Goal: Information Seeking & Learning: Learn about a topic

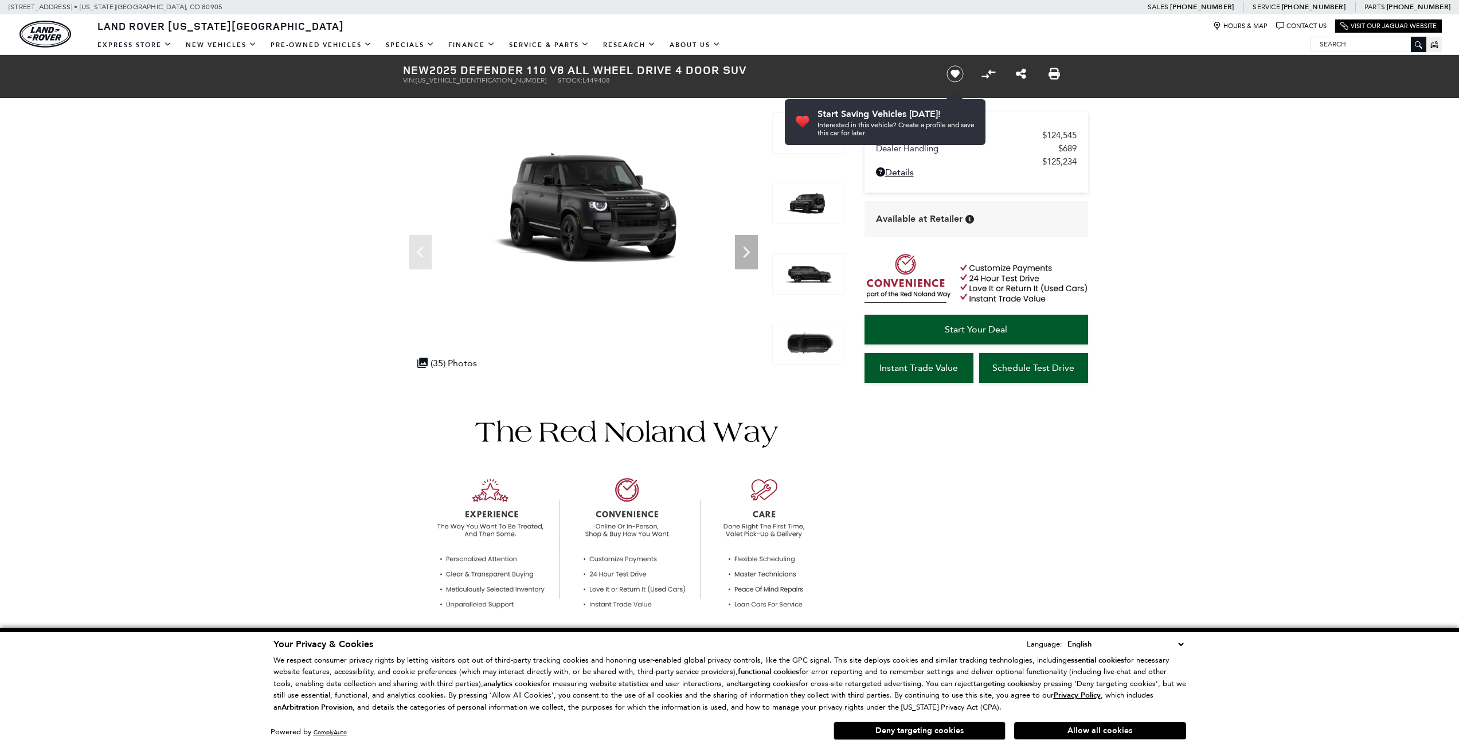
click at [741, 256] on icon "Next" at bounding box center [746, 252] width 23 height 23
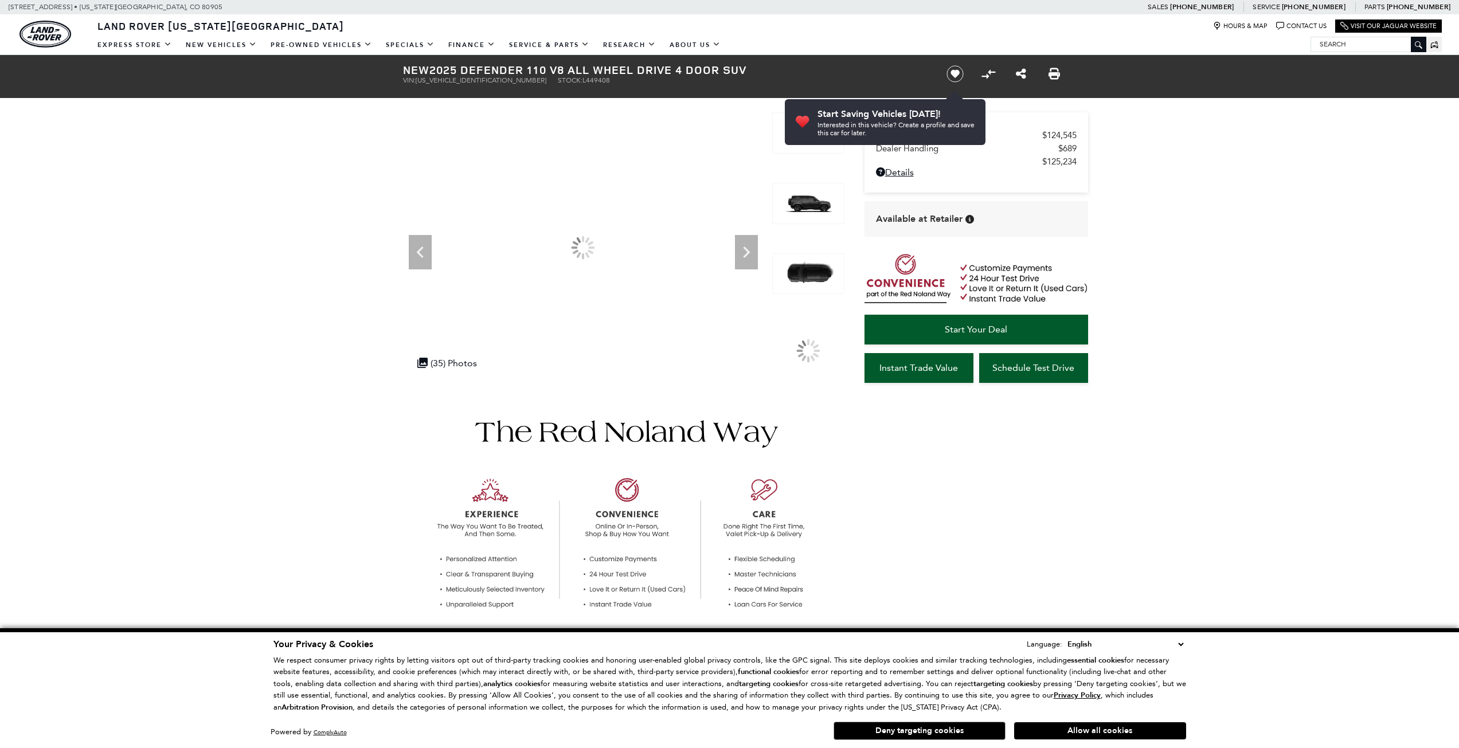
click at [741, 256] on icon "Next" at bounding box center [746, 252] width 23 height 23
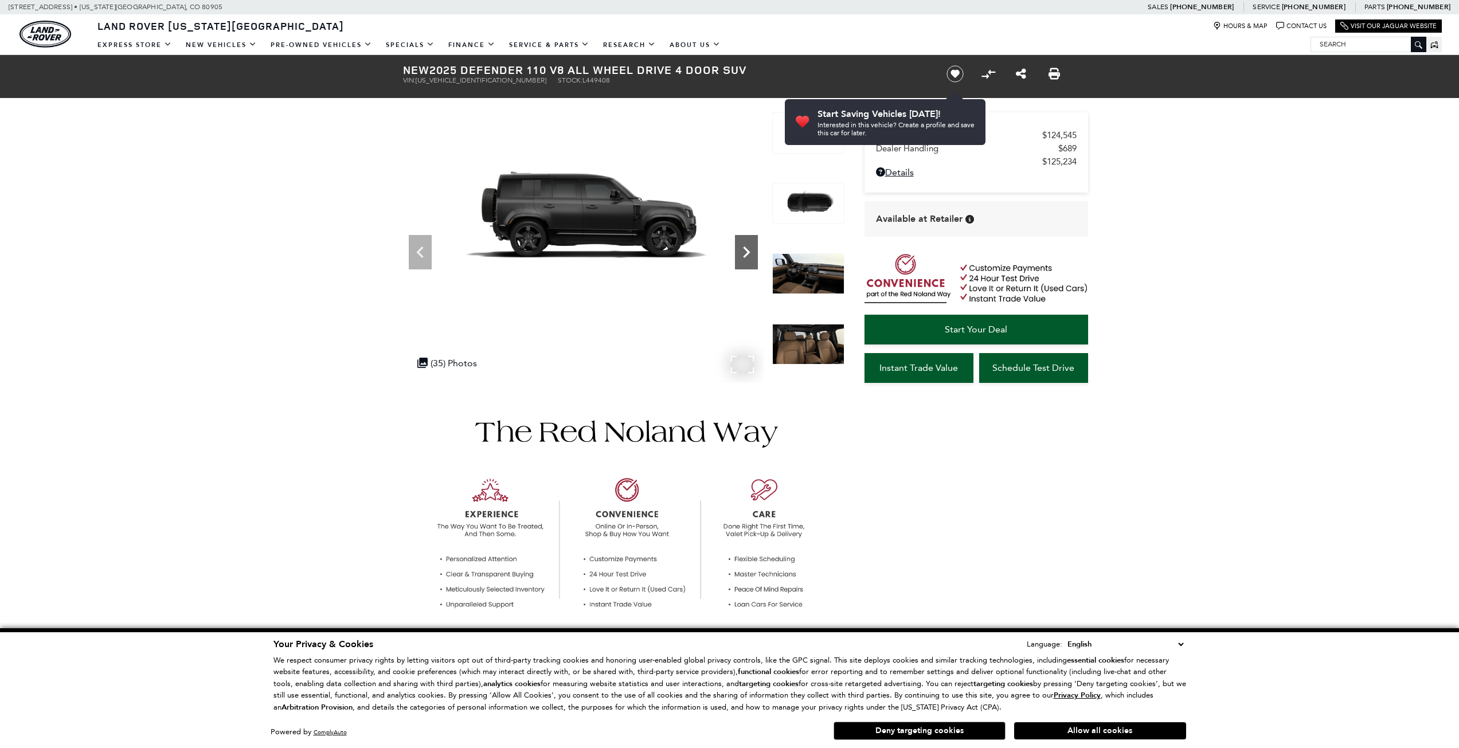
click at [742, 256] on icon "Next" at bounding box center [746, 252] width 23 height 23
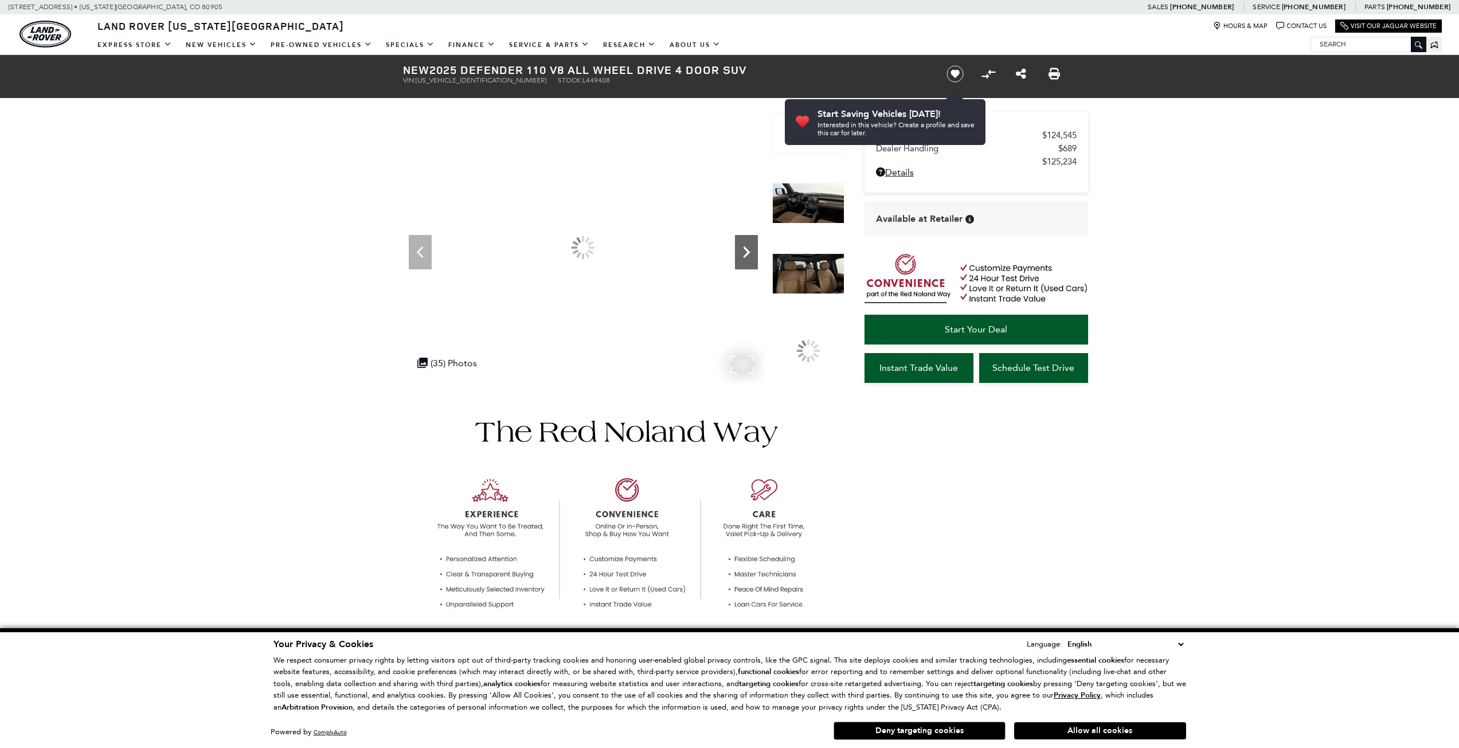
click at [742, 256] on icon "Next" at bounding box center [746, 252] width 23 height 23
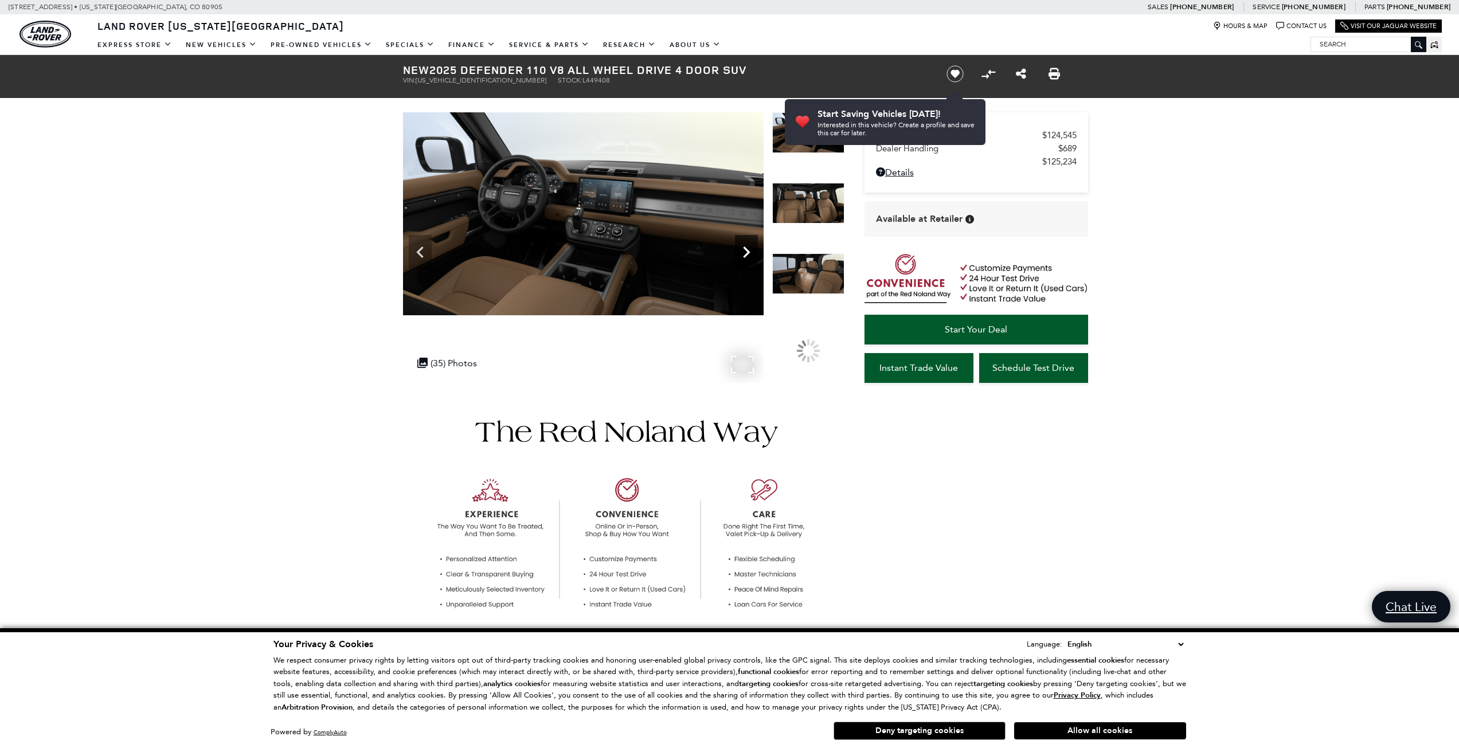
click at [742, 256] on icon "Next" at bounding box center [746, 252] width 23 height 23
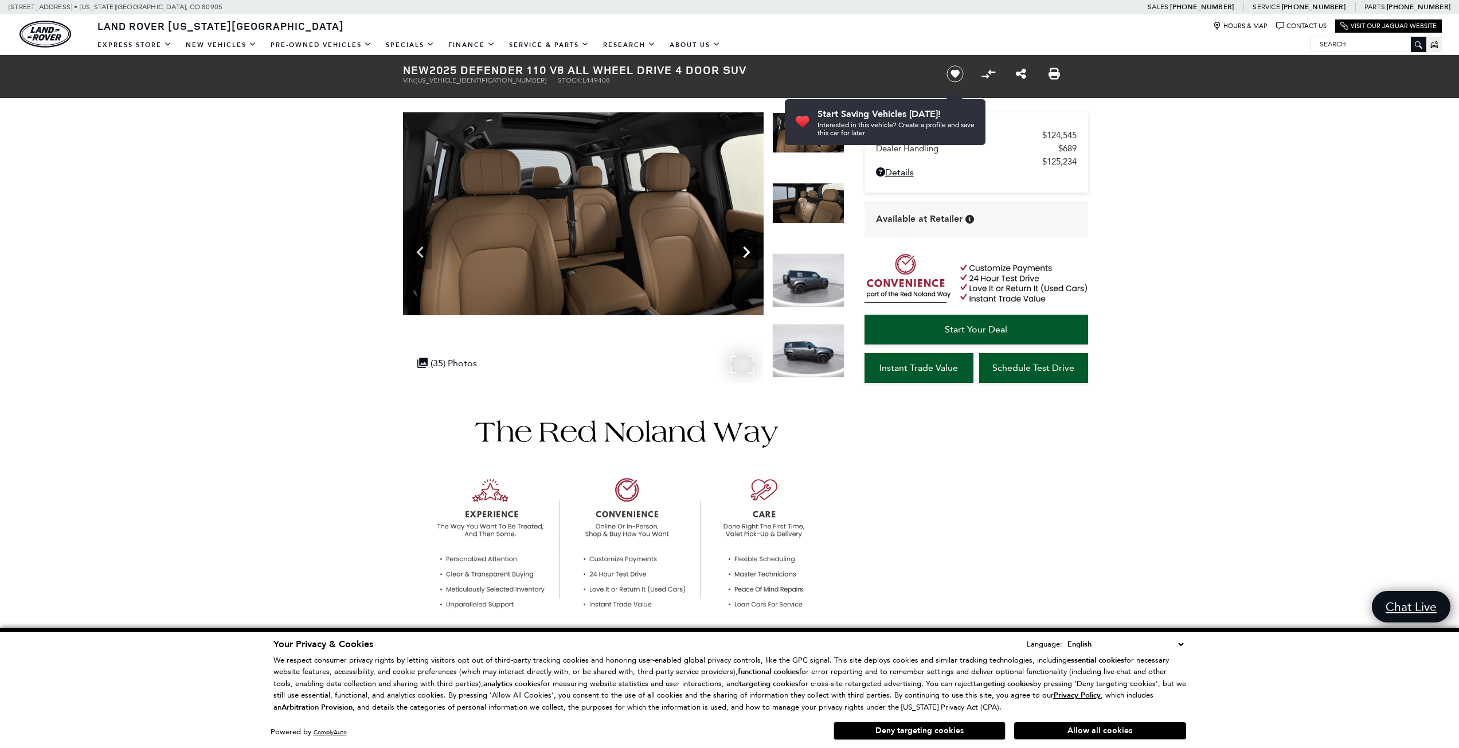
click at [742, 256] on icon "Next" at bounding box center [746, 252] width 23 height 23
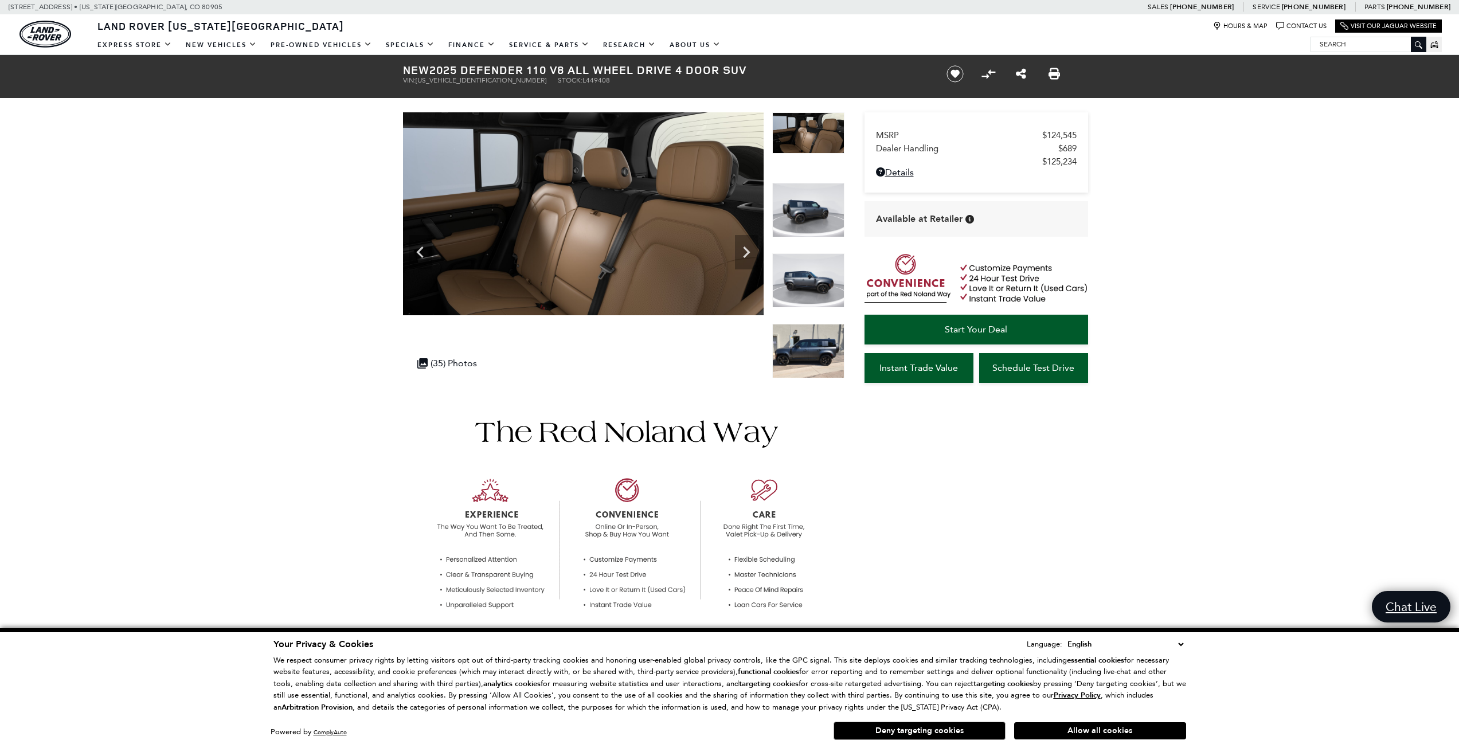
click at [801, 268] on img at bounding box center [808, 280] width 72 height 54
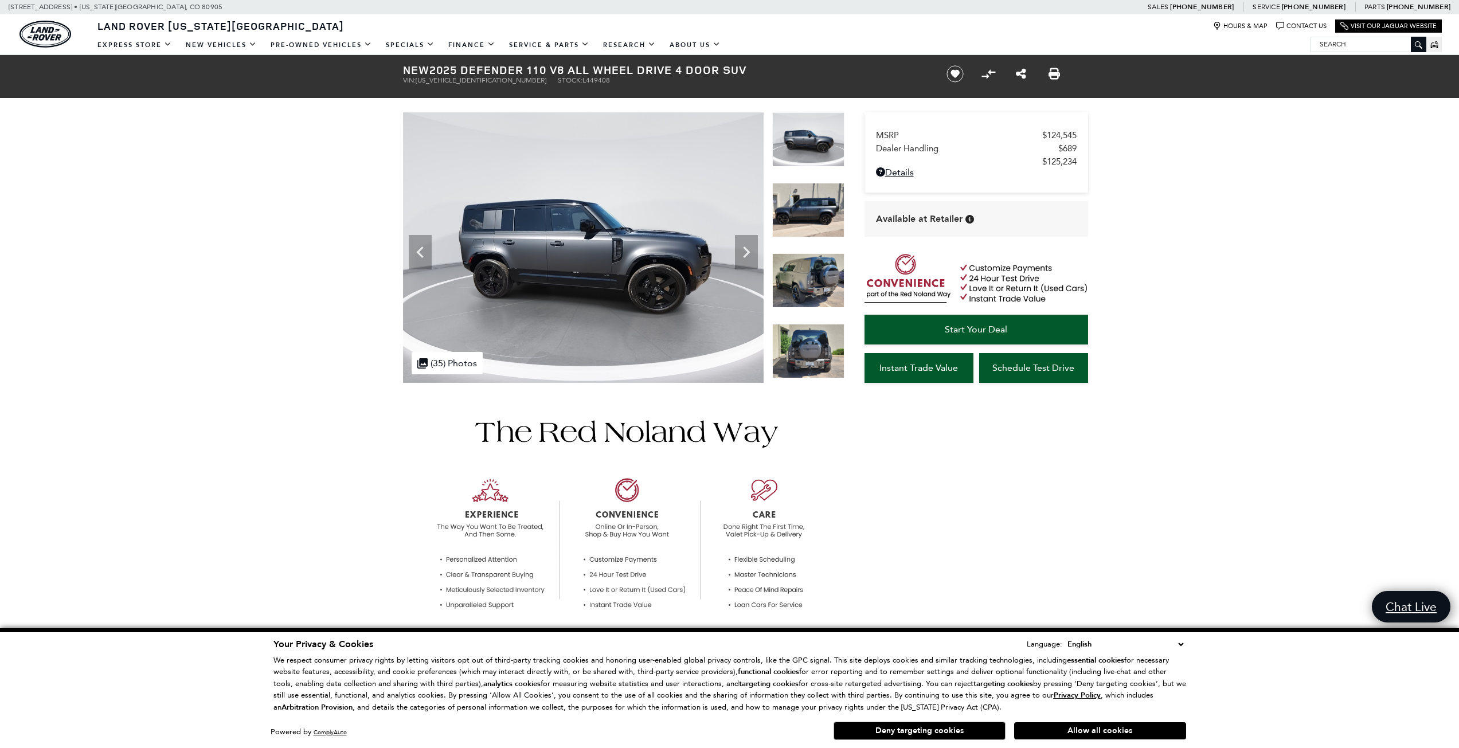
click at [799, 216] on img at bounding box center [808, 210] width 72 height 54
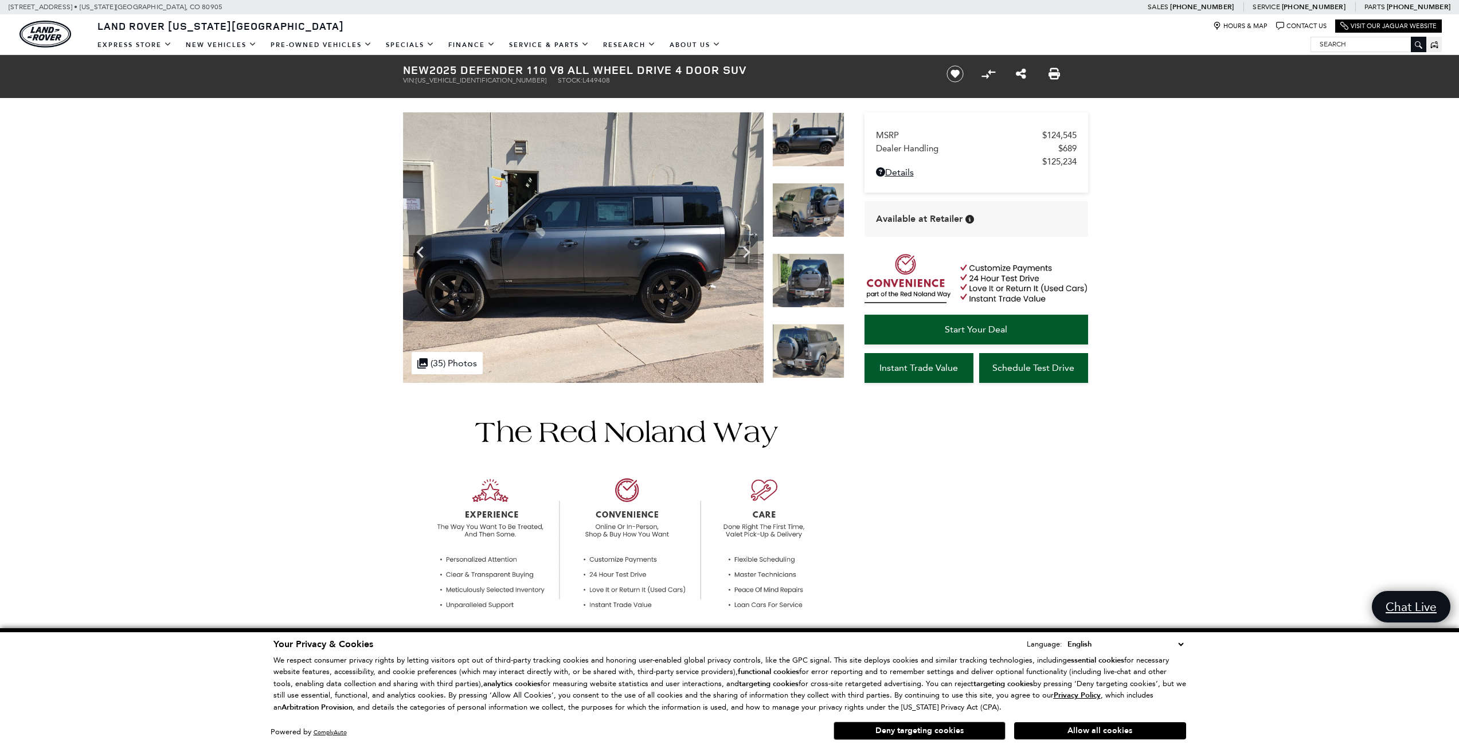
click at [801, 224] on img at bounding box center [808, 210] width 72 height 54
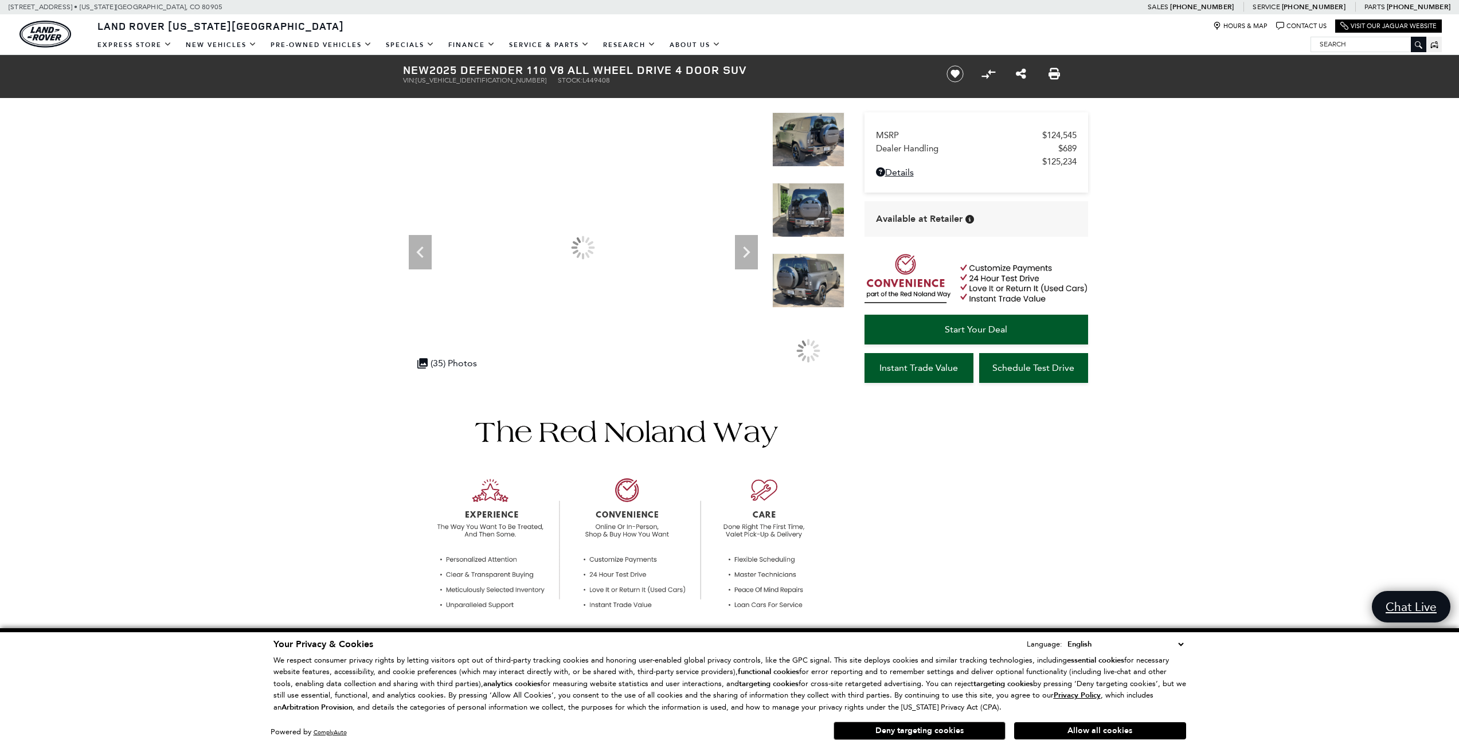
click at [806, 249] on div at bounding box center [808, 218] width 72 height 71
